Goal: Information Seeking & Learning: Learn about a topic

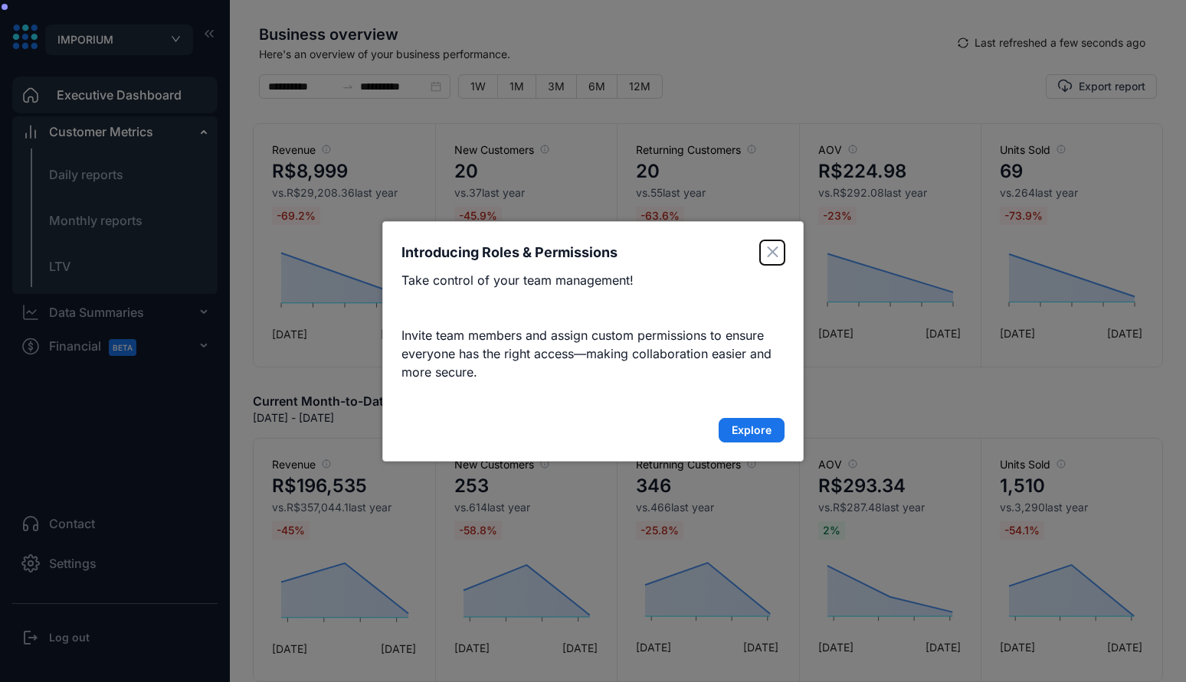
click at [779, 244] on button "Close" at bounding box center [772, 252] width 25 height 25
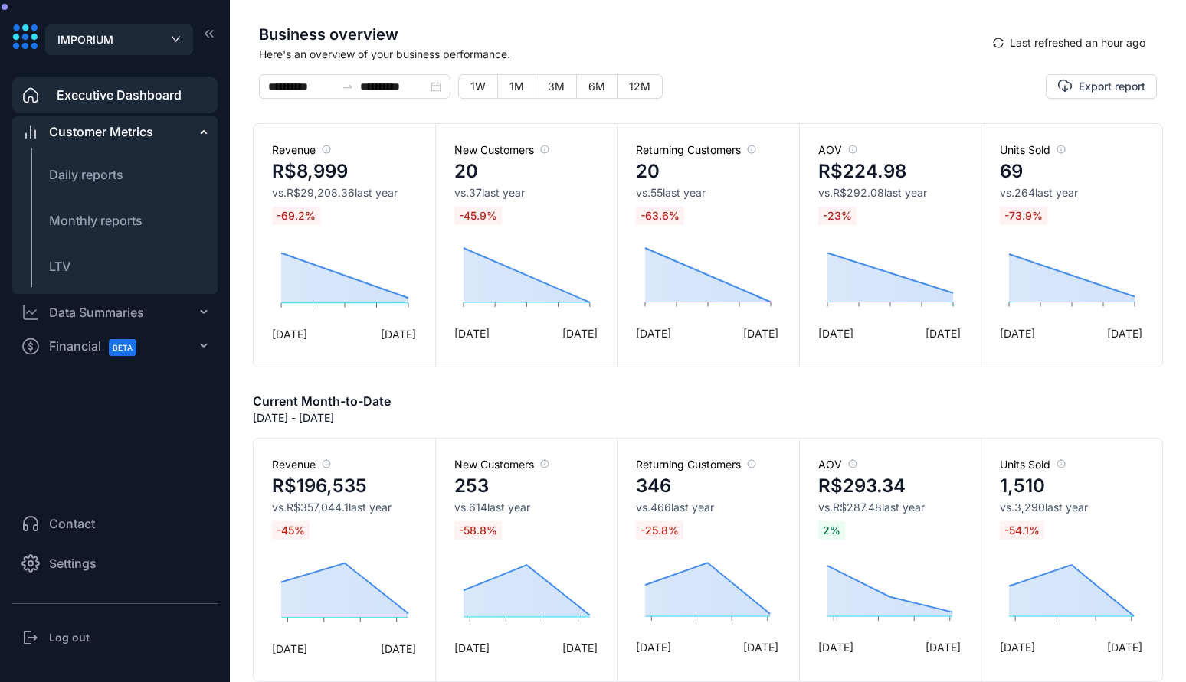
click at [169, 319] on div "Data Summaries" at bounding box center [114, 312] width 205 height 31
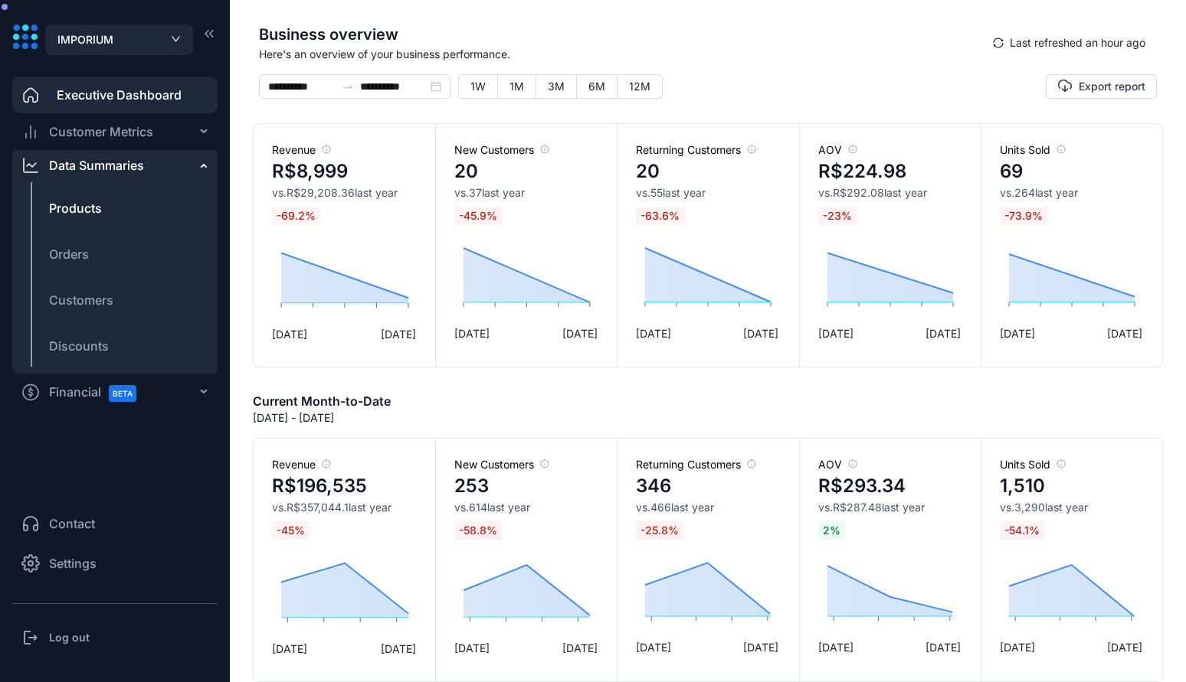
click at [94, 221] on li "Products" at bounding box center [114, 208] width 205 height 37
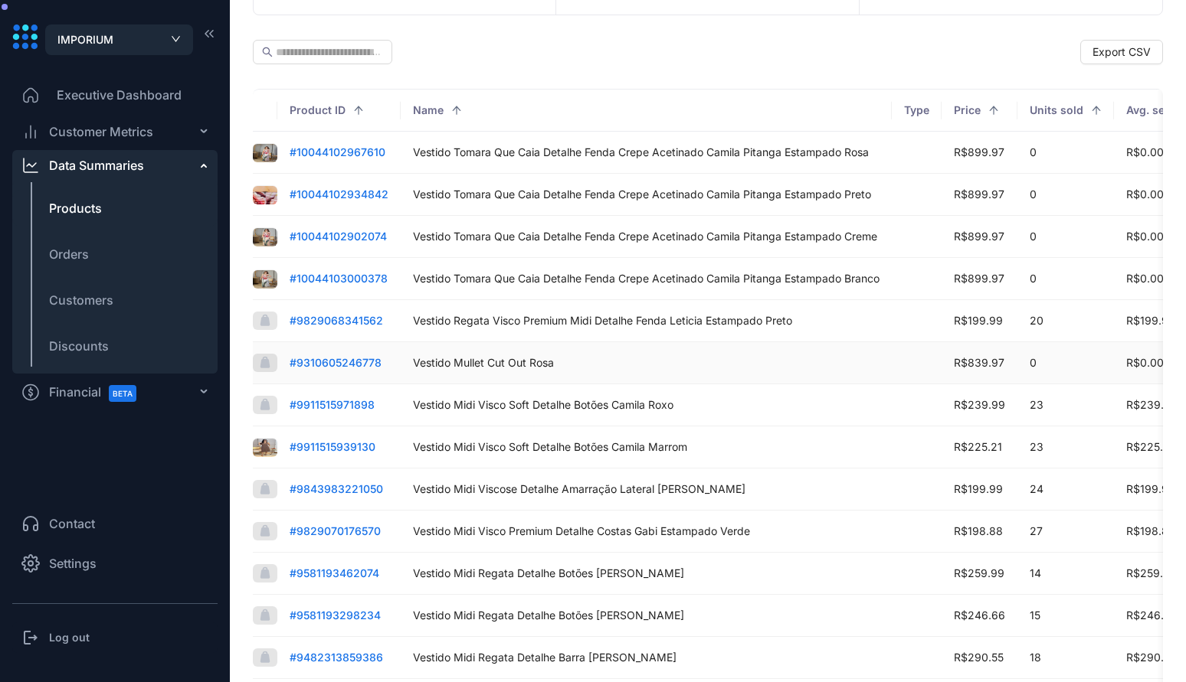
scroll to position [345, 0]
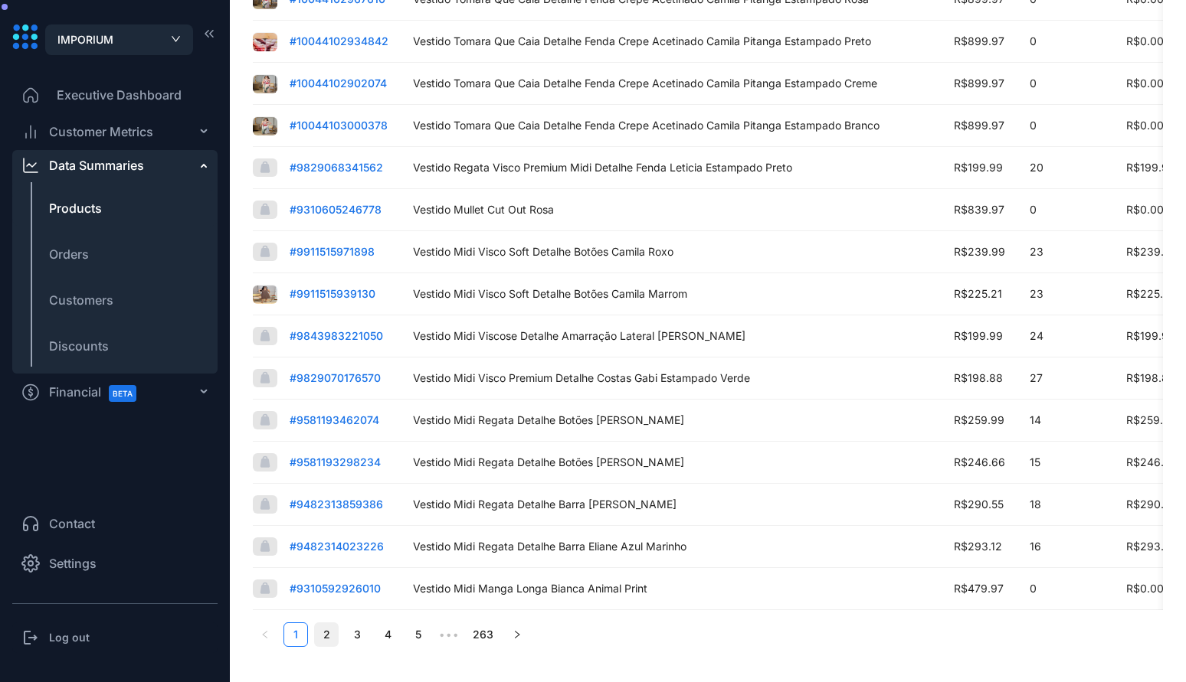
click at [332, 630] on link "2" at bounding box center [326, 634] width 23 height 23
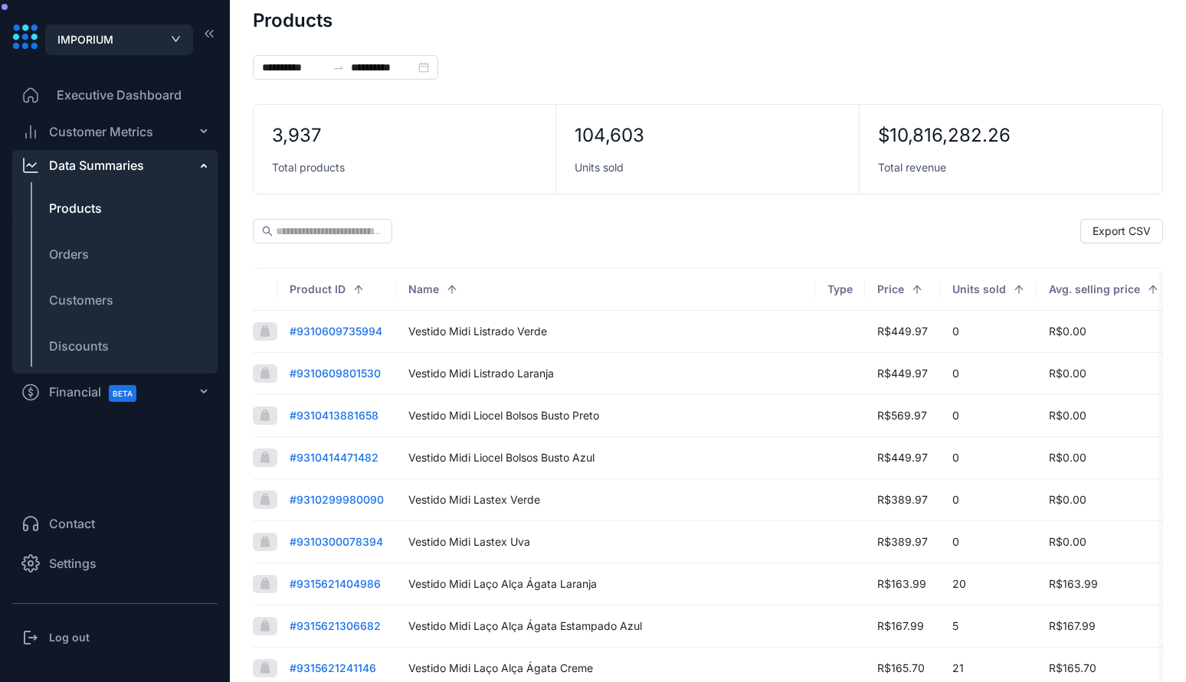
scroll to position [11, 0]
click at [348, 339] on td "# 9310609735994" at bounding box center [336, 333] width 119 height 42
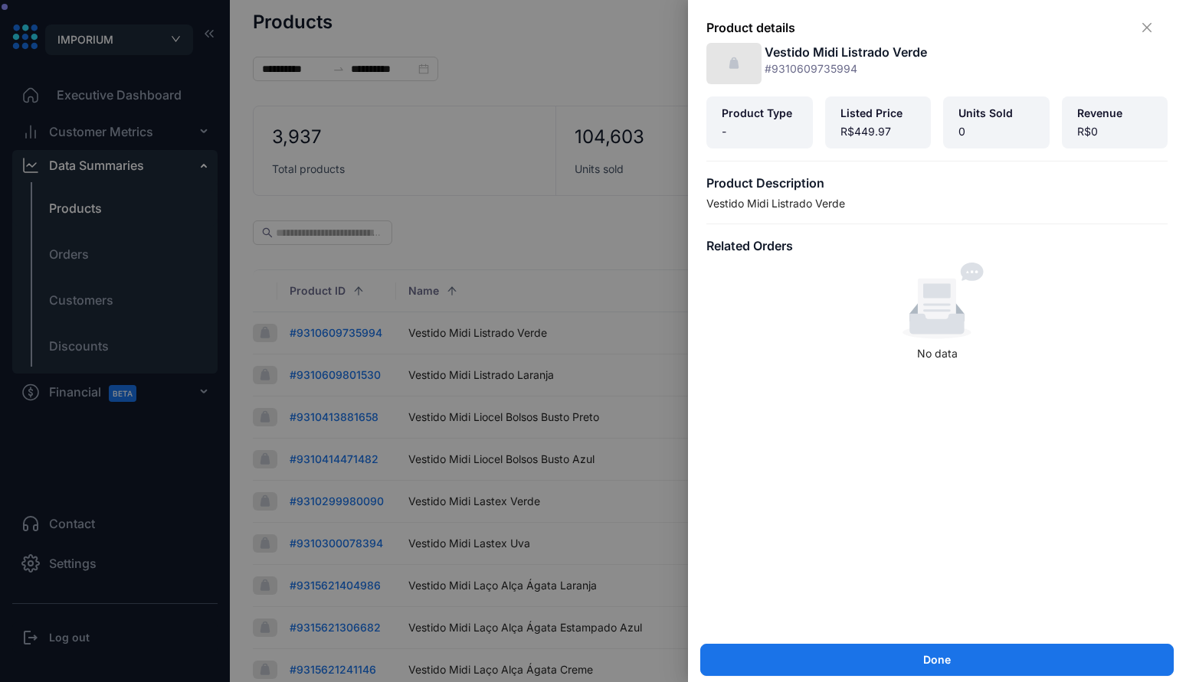
click at [891, 57] on h5 "Vestido Midi Listrado Verde" at bounding box center [845, 52] width 162 height 18
click at [599, 214] on div at bounding box center [593, 341] width 1186 height 682
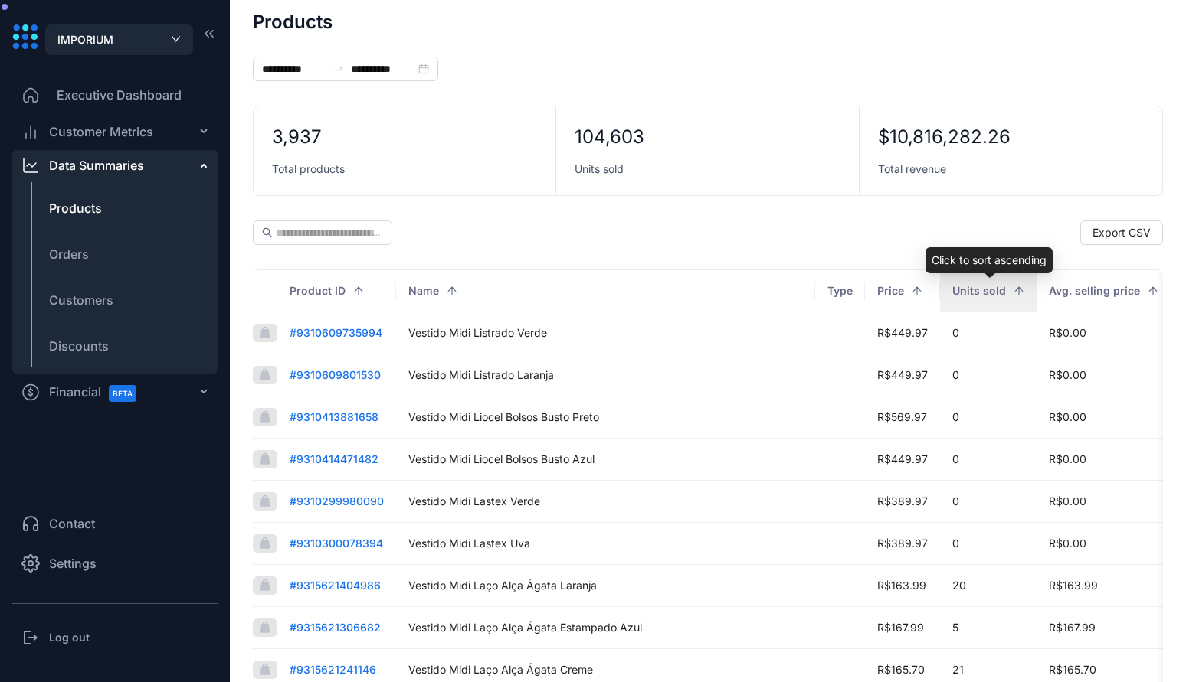
click at [1007, 296] on div "Units sold" at bounding box center [988, 291] width 72 height 17
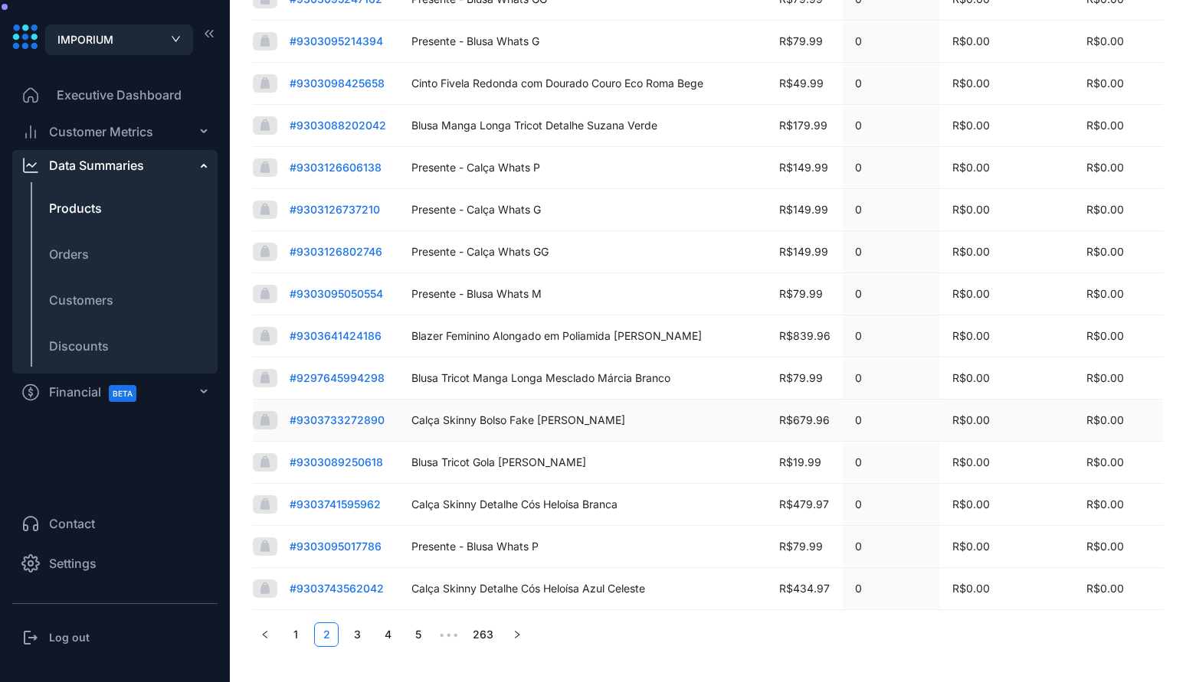
scroll to position [0, 0]
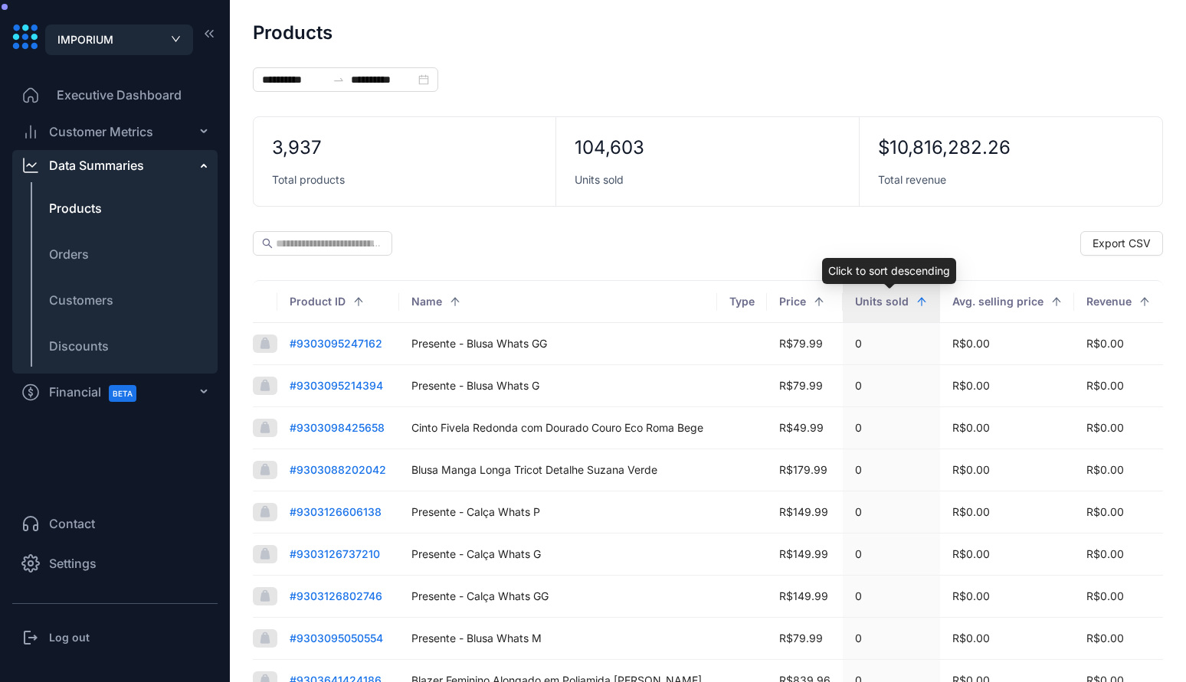
click at [922, 304] on div "Units sold" at bounding box center [891, 301] width 73 height 17
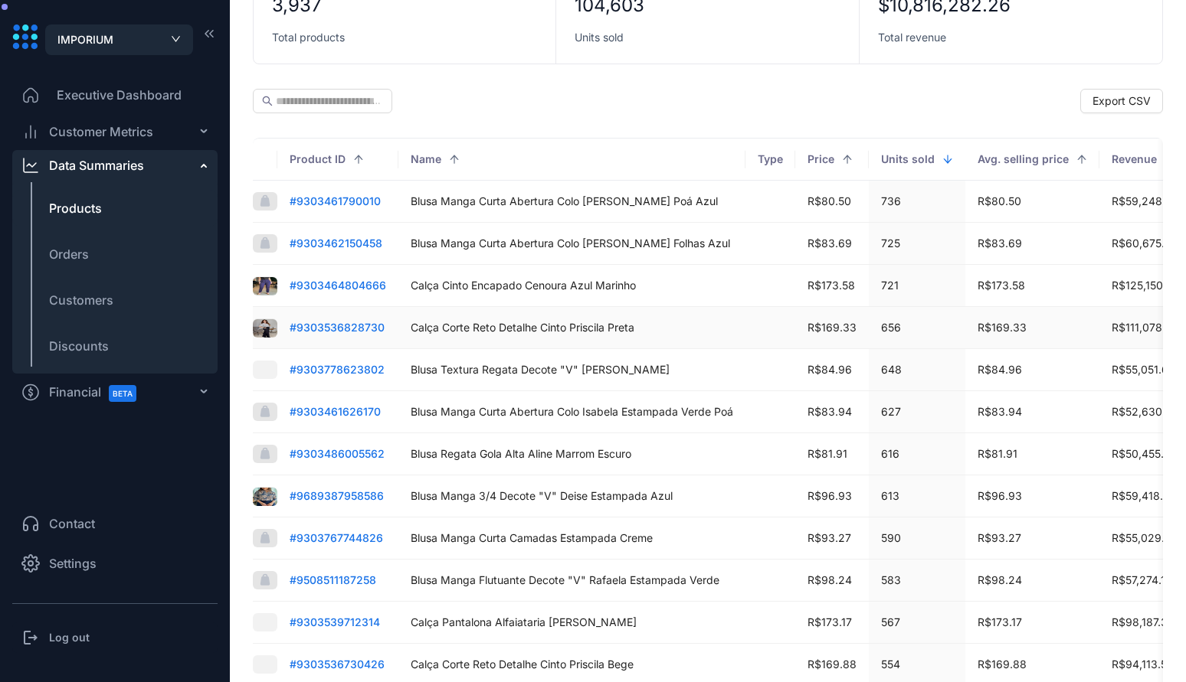
scroll to position [345, 0]
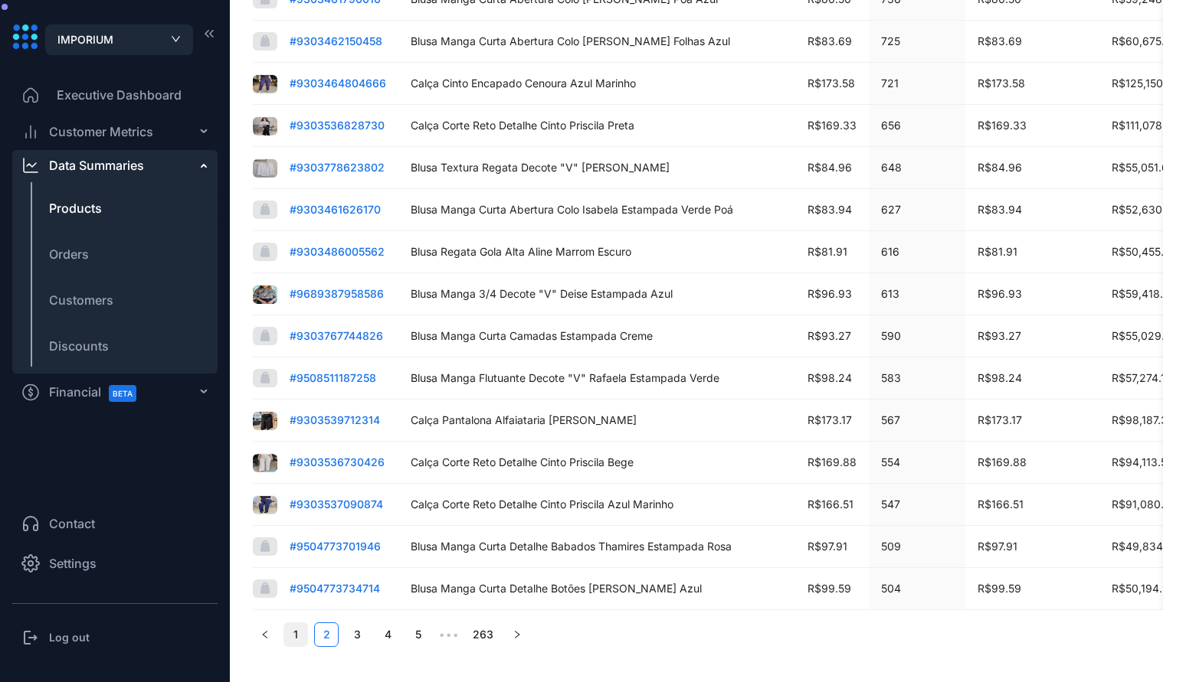
click at [300, 643] on link "1" at bounding box center [295, 634] width 23 height 23
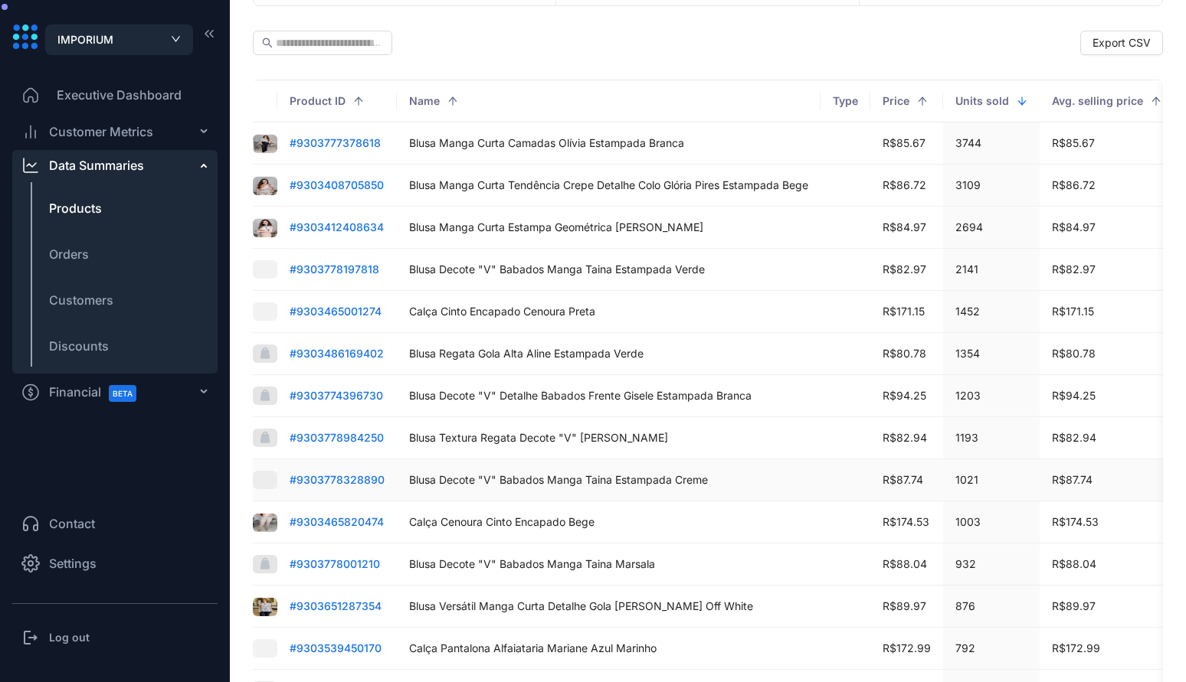
scroll to position [221, 0]
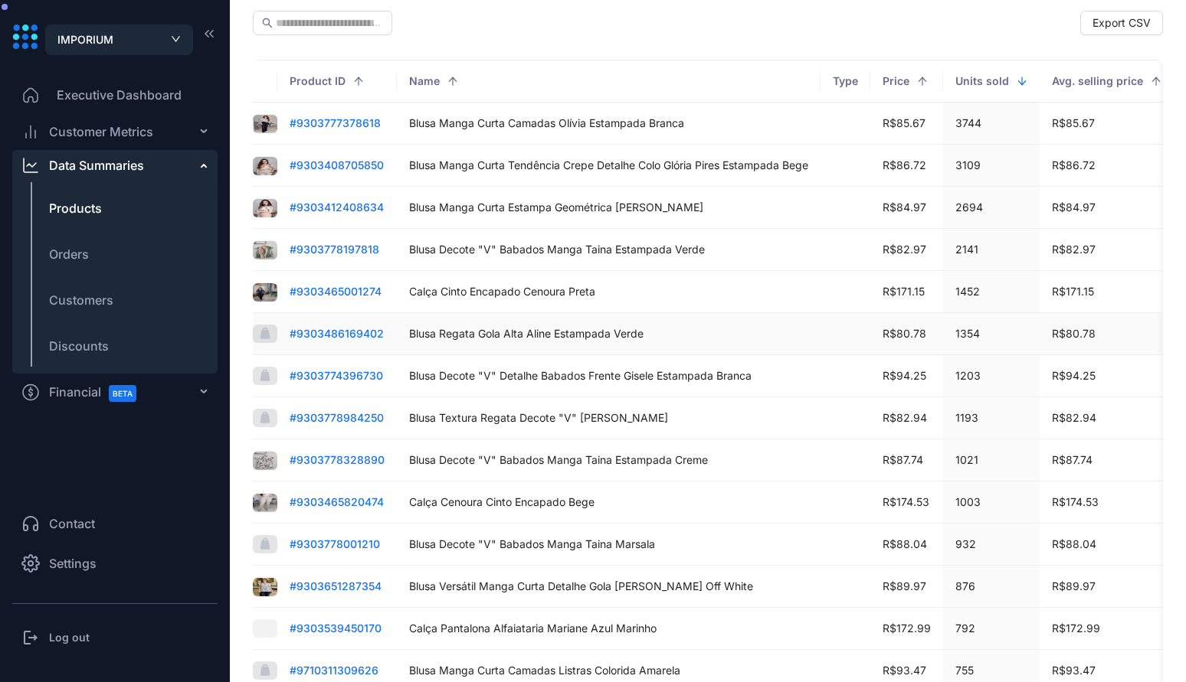
click at [367, 332] on span "# 9303486169402" at bounding box center [337, 333] width 94 height 13
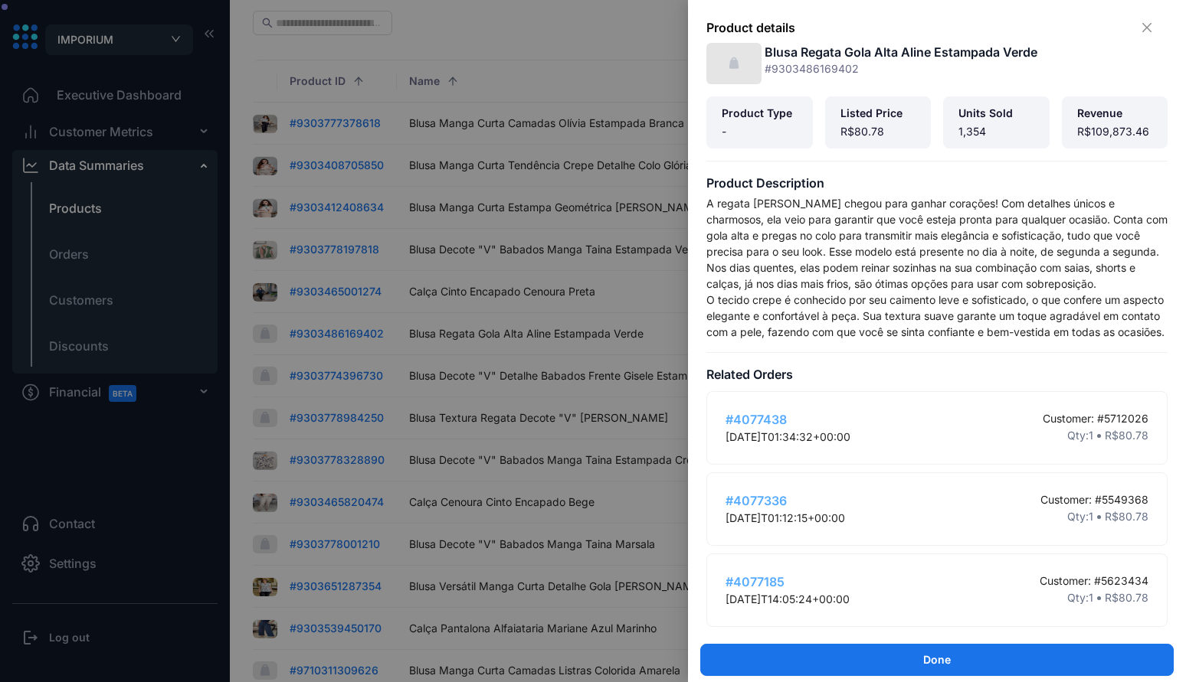
click at [507, 58] on div at bounding box center [593, 341] width 1186 height 682
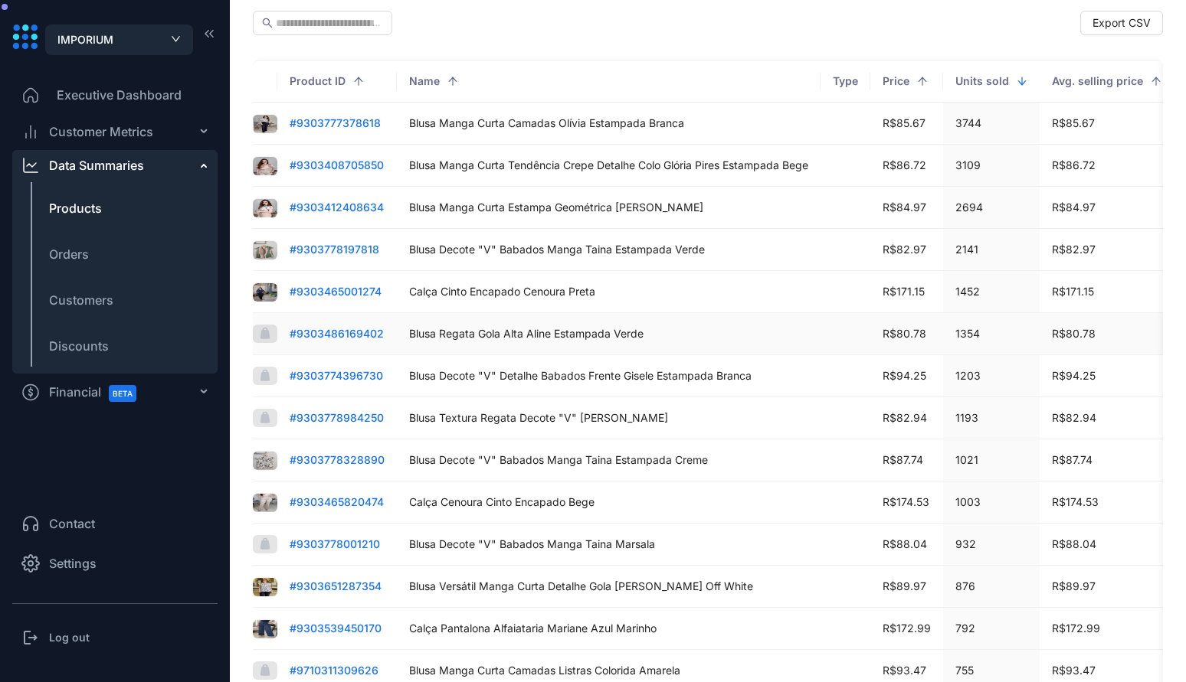
click at [335, 329] on span "# 9303486169402" at bounding box center [337, 333] width 94 height 13
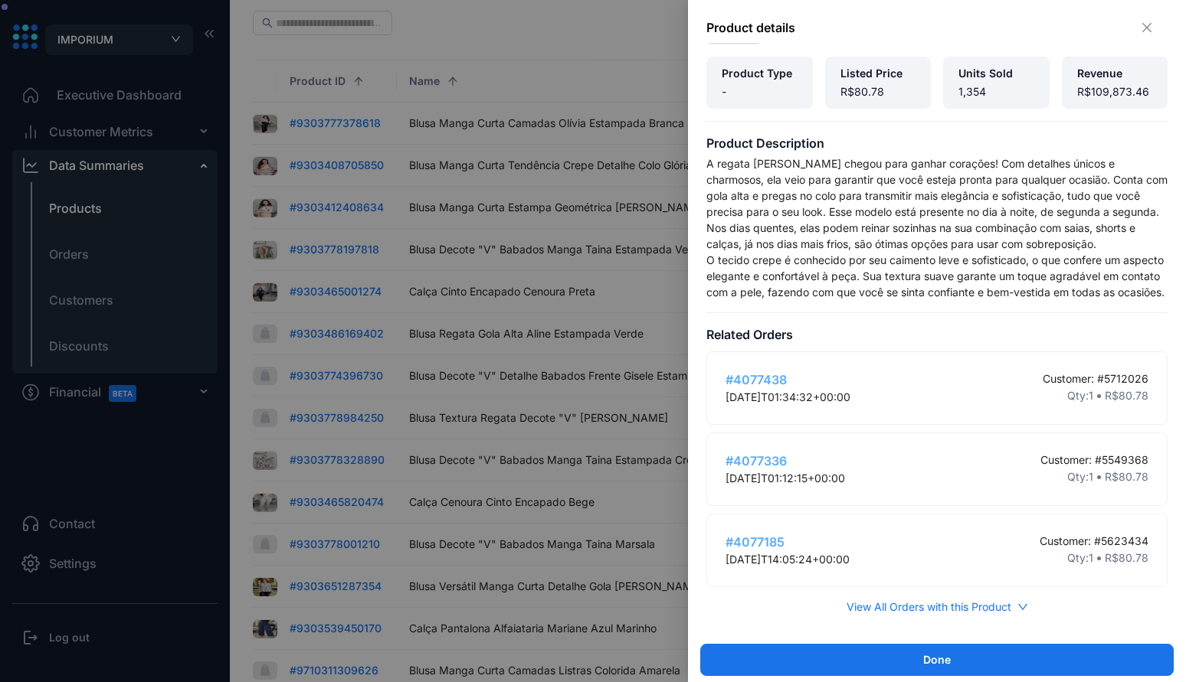
scroll to position [0, 0]
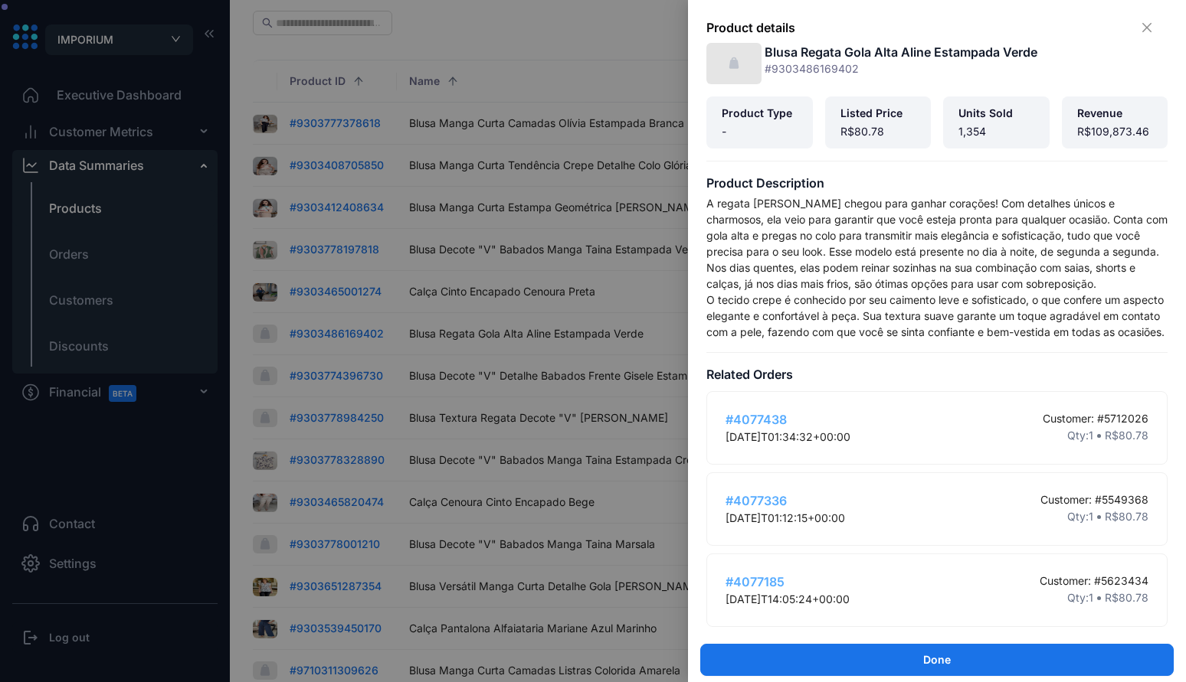
click at [1000, 54] on h5 "Blusa Regata Gola Alta Aline Estampada Verde" at bounding box center [900, 52] width 273 height 18
copy h5 "Blusa Regata Gola Alta Aline Estampada Verde"
click at [761, 195] on p "A regata [PERSON_NAME] chegou para ganhar corações! Com detalhes únicos e charm…" at bounding box center [936, 243] width 461 height 97
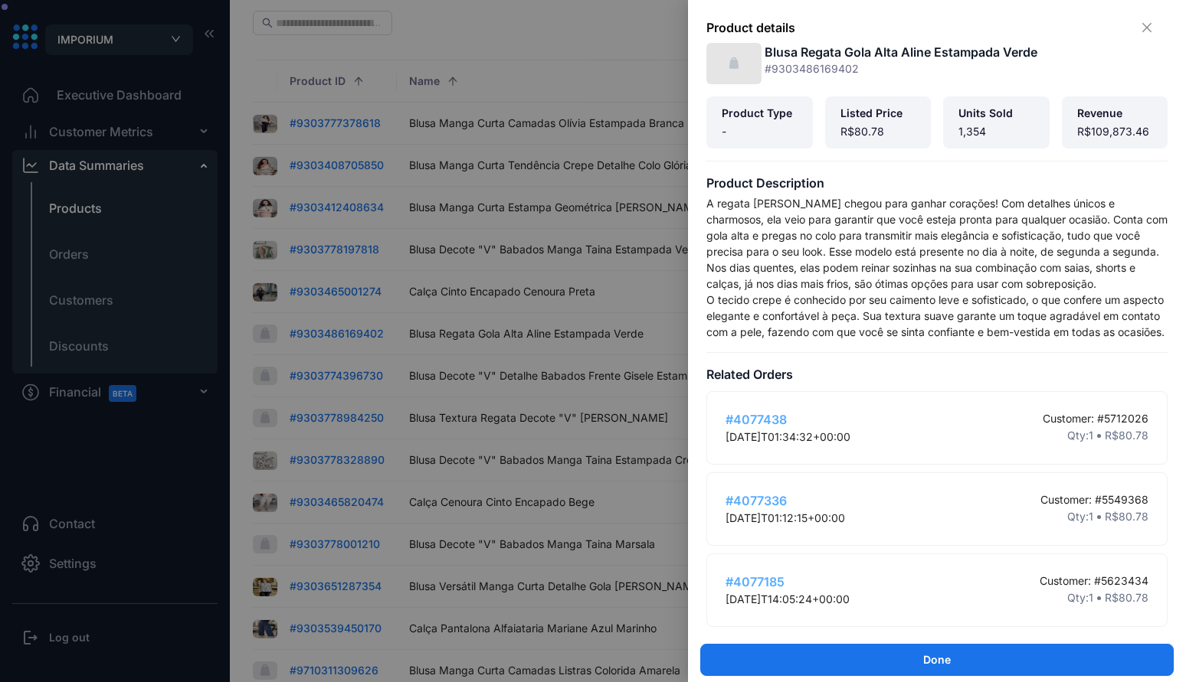
click at [578, 269] on div at bounding box center [593, 341] width 1186 height 682
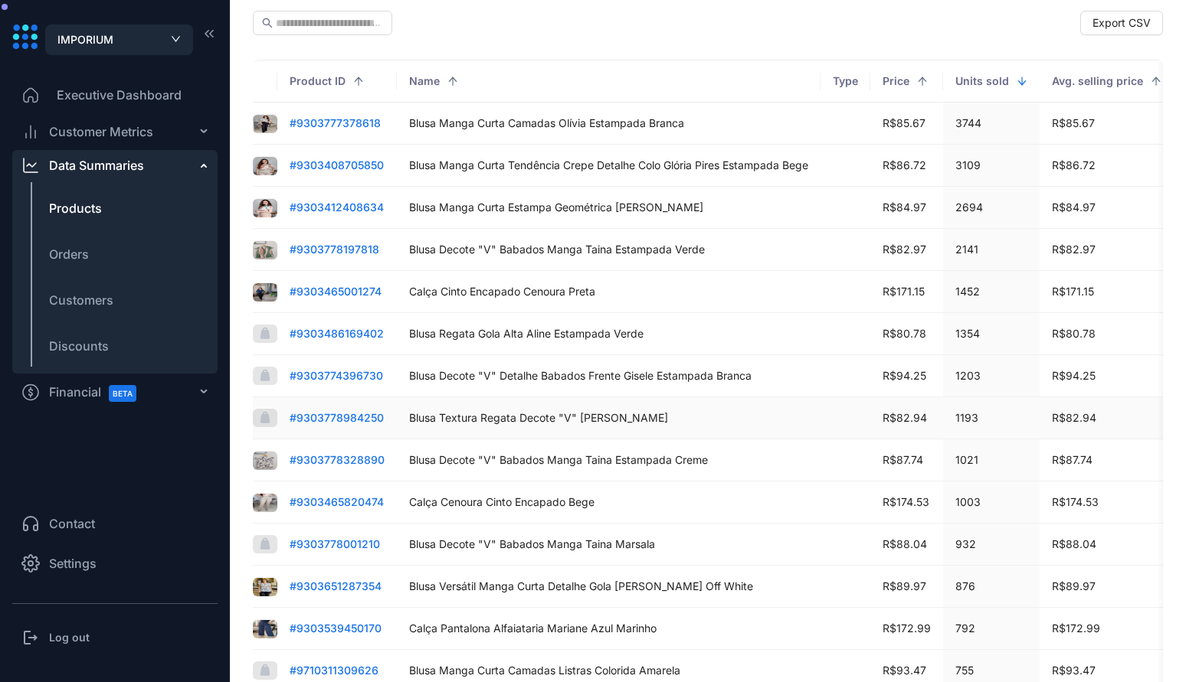
click at [348, 412] on span "# 9303778984250" at bounding box center [337, 417] width 94 height 13
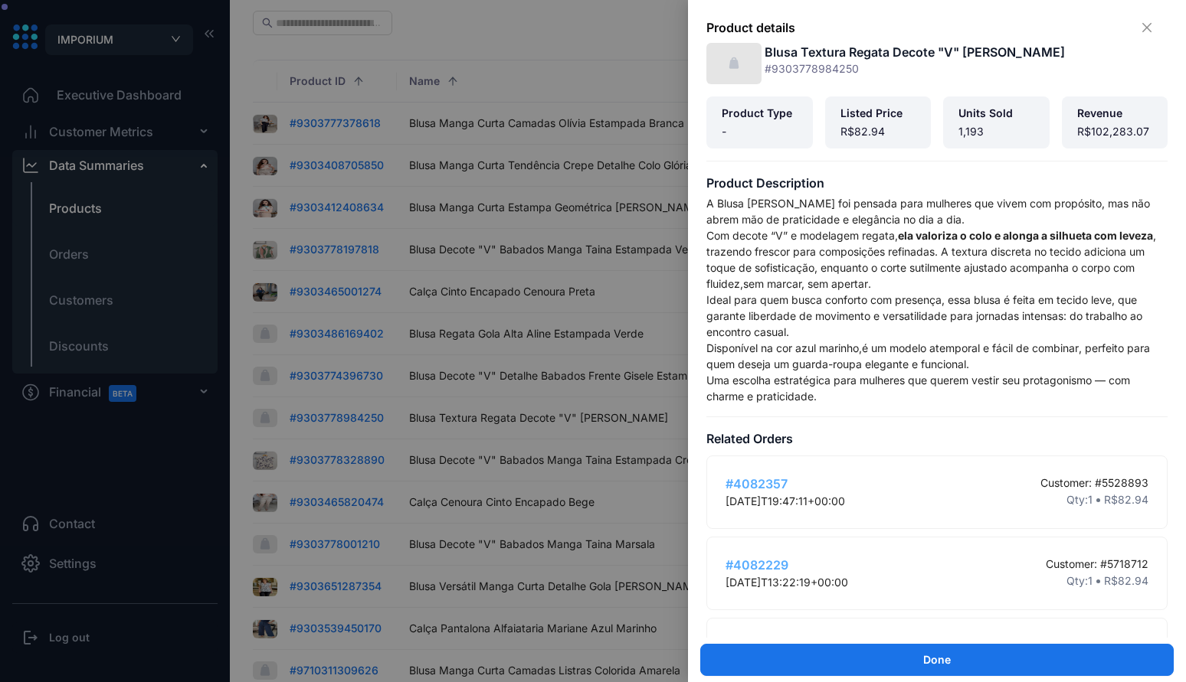
click at [1003, 47] on h5 "Blusa Textura Regata Decote "V" [PERSON_NAME]" at bounding box center [914, 52] width 300 height 18
copy h5 "Blusa Textura Regata Decote "V" [PERSON_NAME]"
